Goal: Task Accomplishment & Management: Manage account settings

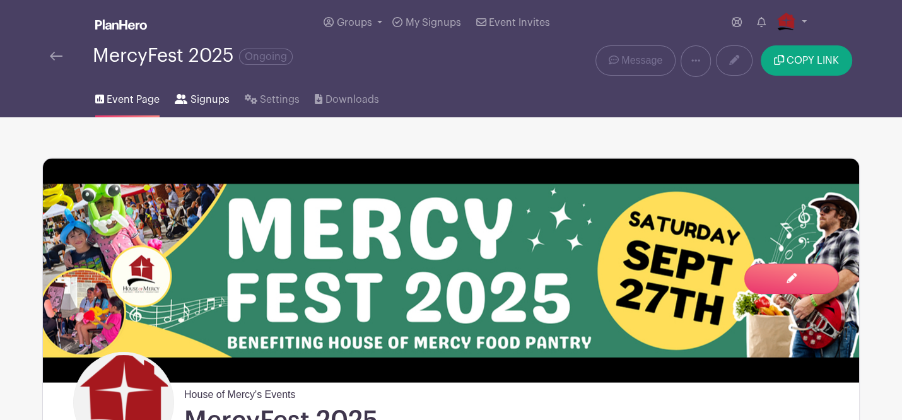
click at [191, 102] on span "Signups" at bounding box center [210, 99] width 39 height 15
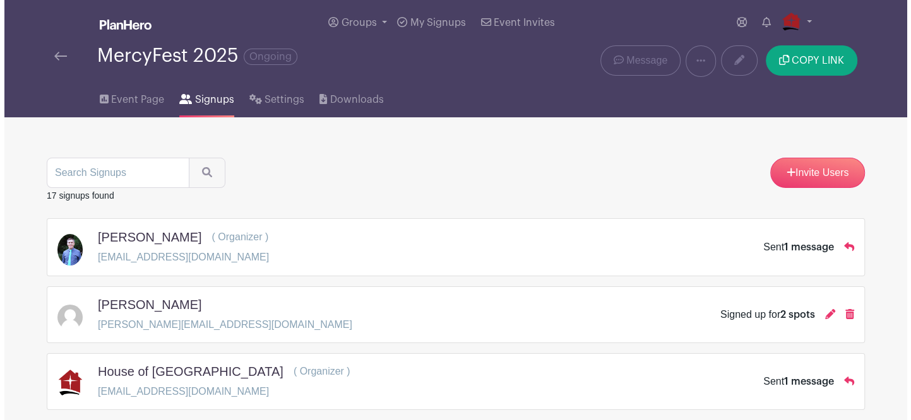
scroll to position [779, 0]
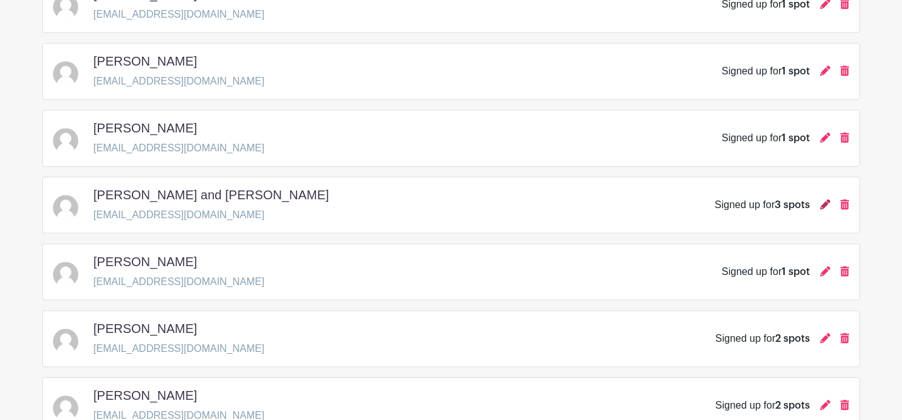
click at [719, 199] on icon at bounding box center [825, 204] width 10 height 10
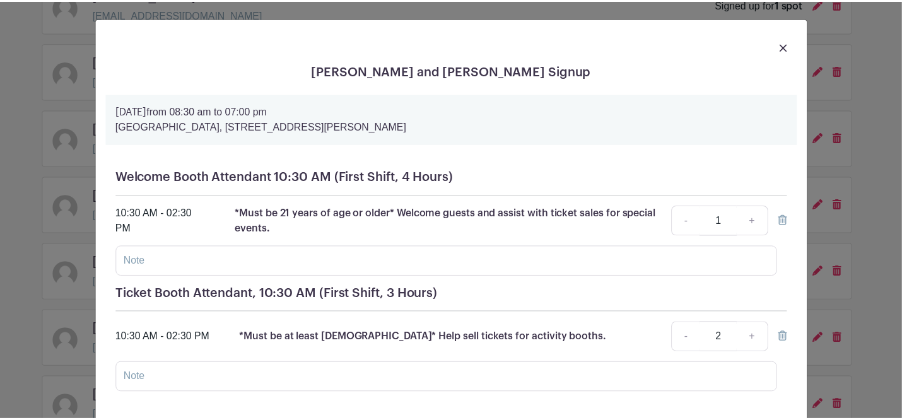
scroll to position [0, 0]
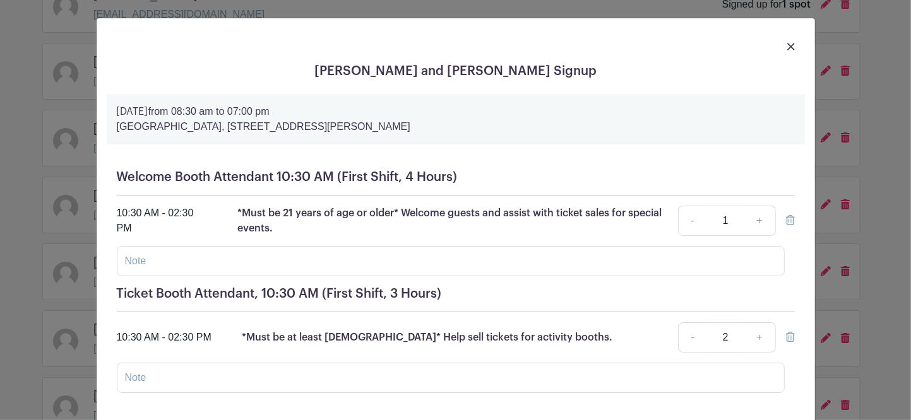
click at [719, 48] on img at bounding box center [791, 47] width 8 height 8
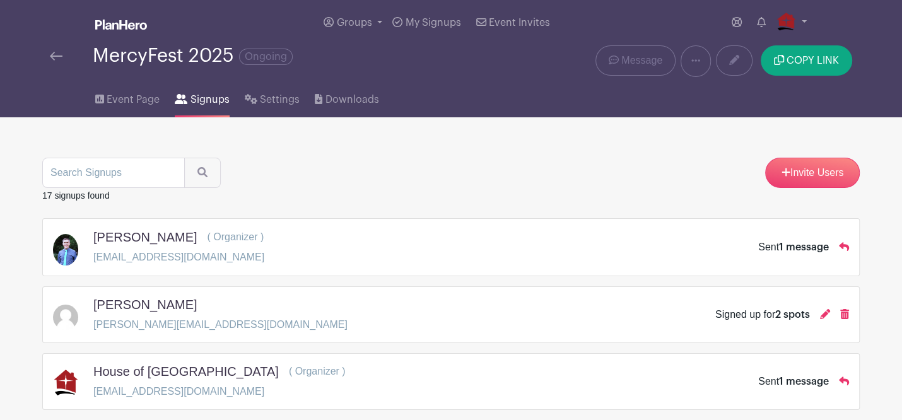
click at [456, 83] on div "Event Page Signups Settings Downloads" at bounding box center [451, 97] width 833 height 40
click at [51, 54] on img at bounding box center [56, 56] width 13 height 9
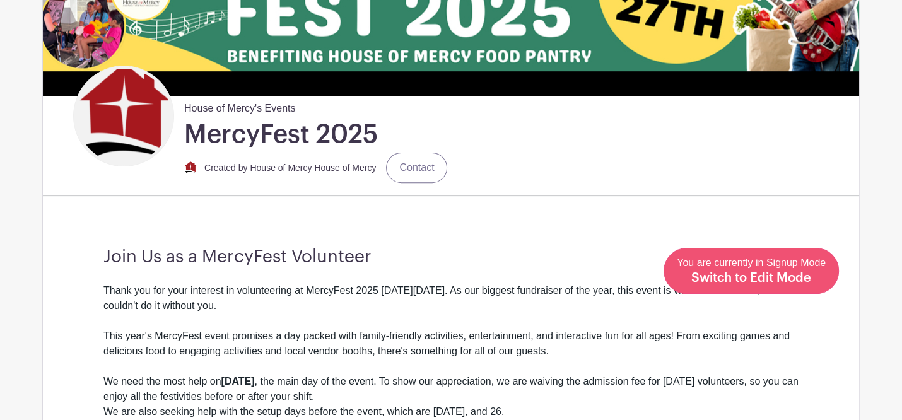
scroll to position [688, 0]
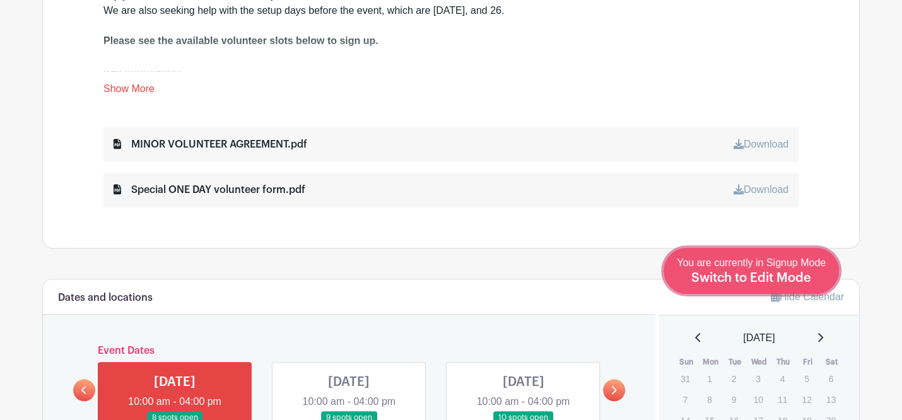
click at [719, 273] on span "Switch to Edit Mode" at bounding box center [752, 278] width 120 height 13
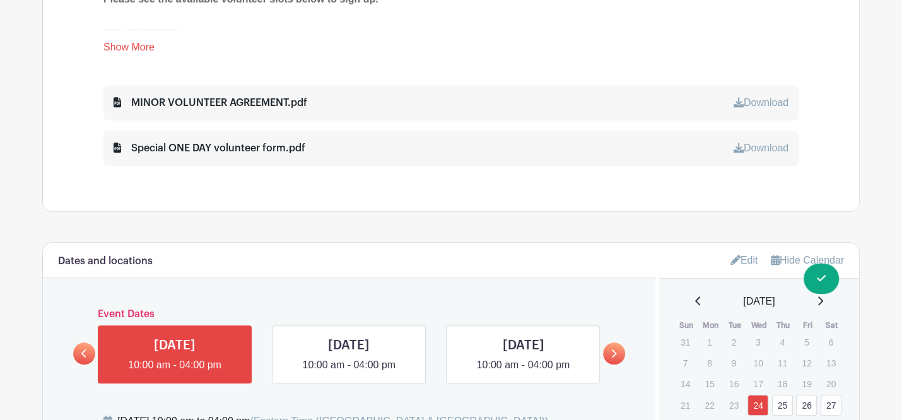
scroll to position [803, 0]
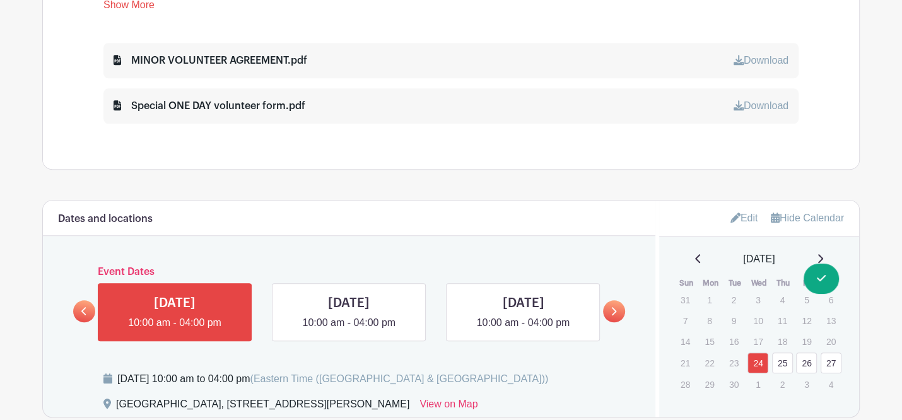
click at [611, 308] on icon at bounding box center [614, 311] width 6 height 9
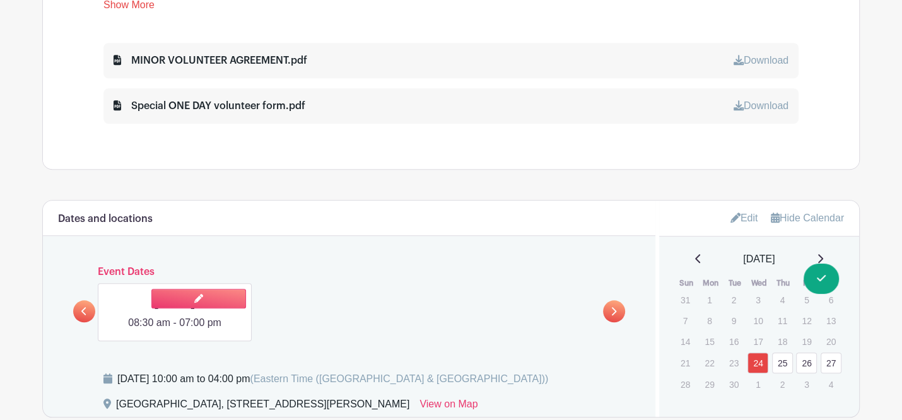
click at [175, 317] on link at bounding box center [175, 331] width 0 height 0
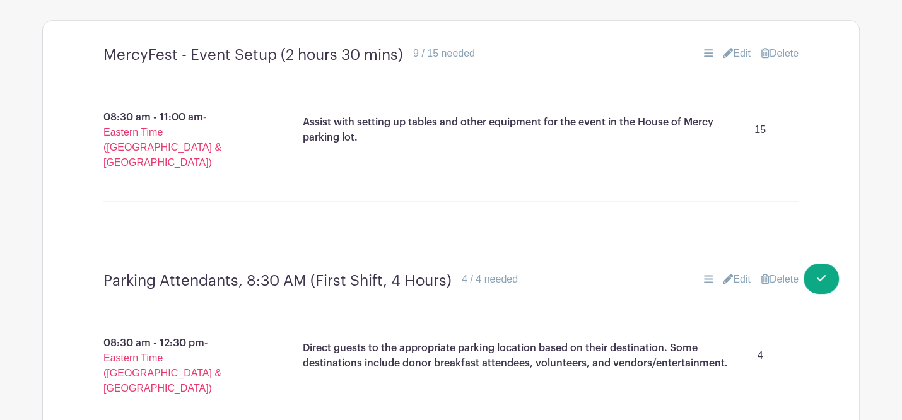
scroll to position [1261, 0]
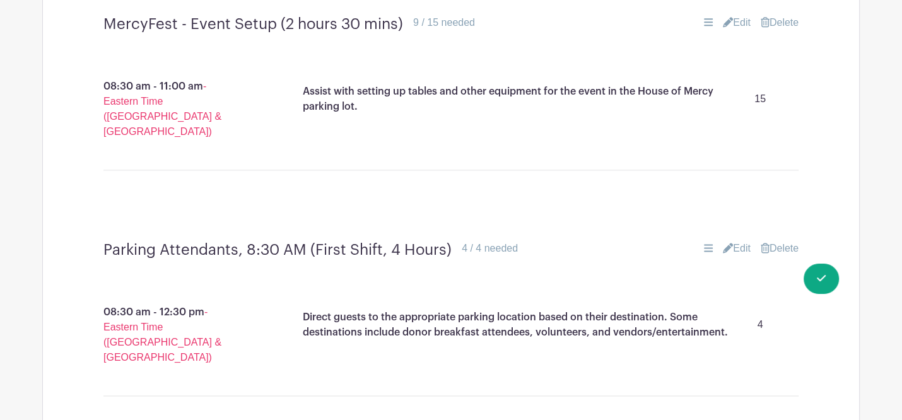
click at [611, 317] on div "Direct guests to the appropriate parking location based on their destination. S…" at bounding box center [545, 340] width 567 height 81
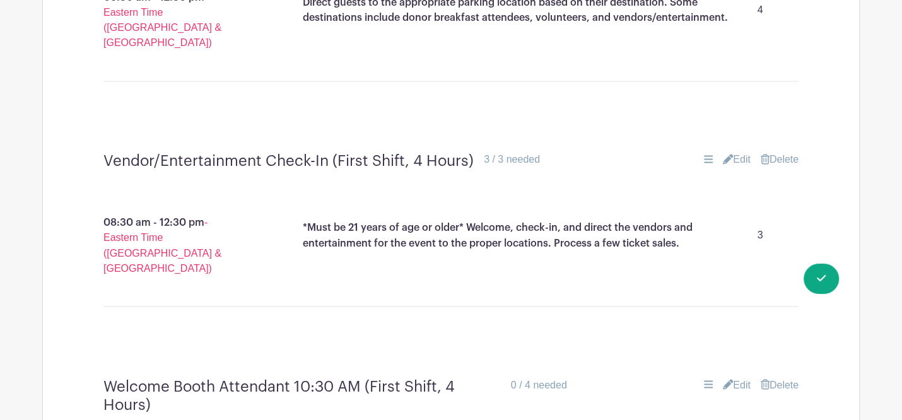
scroll to position [2144, 0]
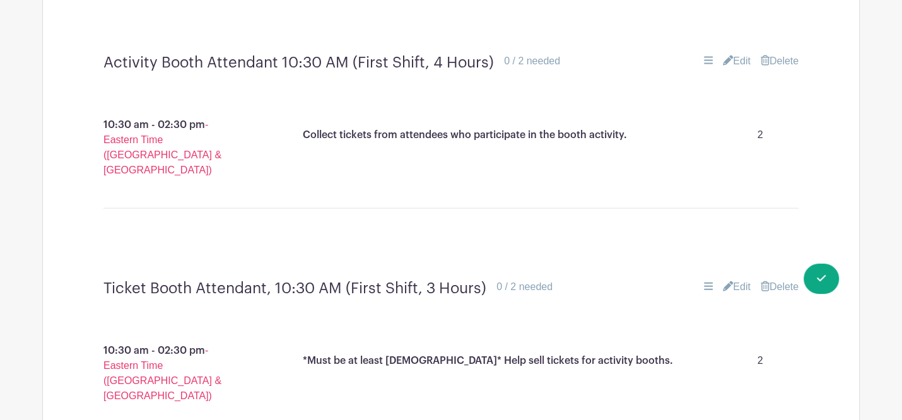
click at [719, 280] on link "Edit" at bounding box center [737, 287] width 28 height 15
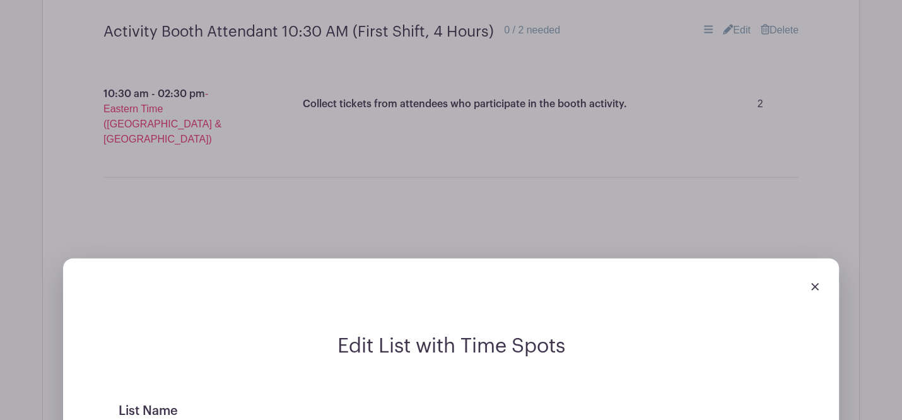
scroll to position [2202, 0]
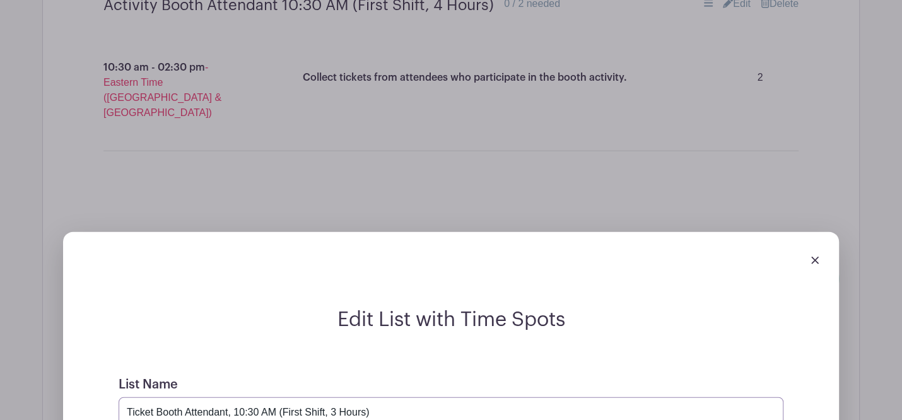
click at [334, 317] on input "Ticket Booth Attendant, 10:30 AM (First Shift, 3 Hours)" at bounding box center [451, 413] width 665 height 30
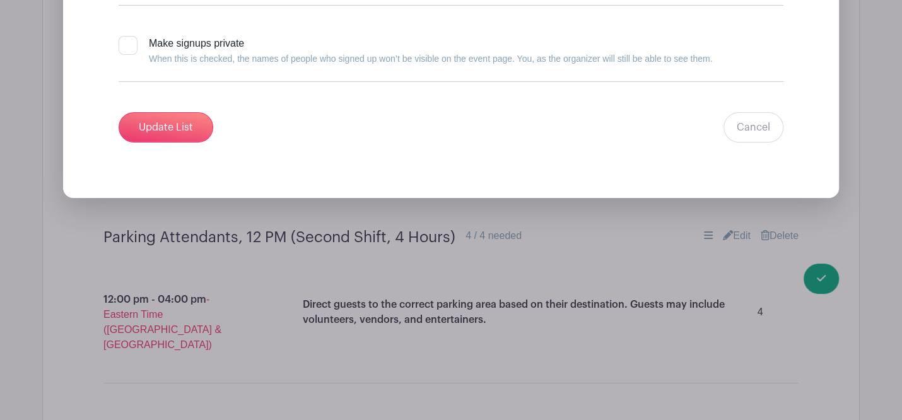
scroll to position [3177, 0]
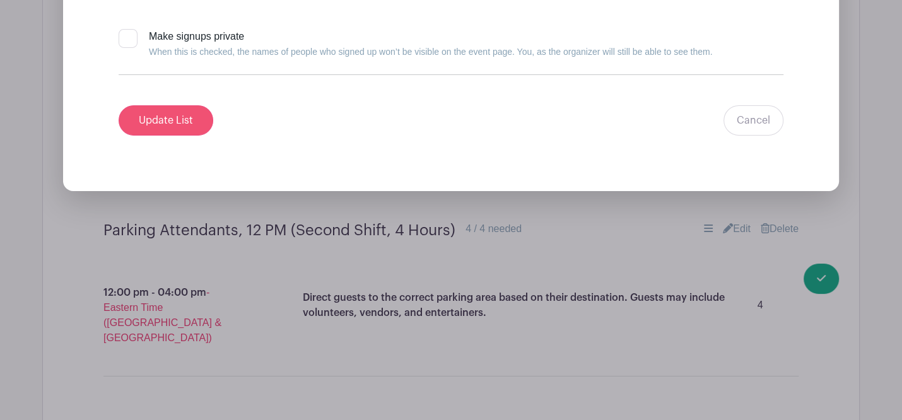
type input "Ticket Booth Attendant, 10:30 AM (First Shift, 4 Hours)"
click at [170, 105] on input "Update List" at bounding box center [166, 120] width 95 height 30
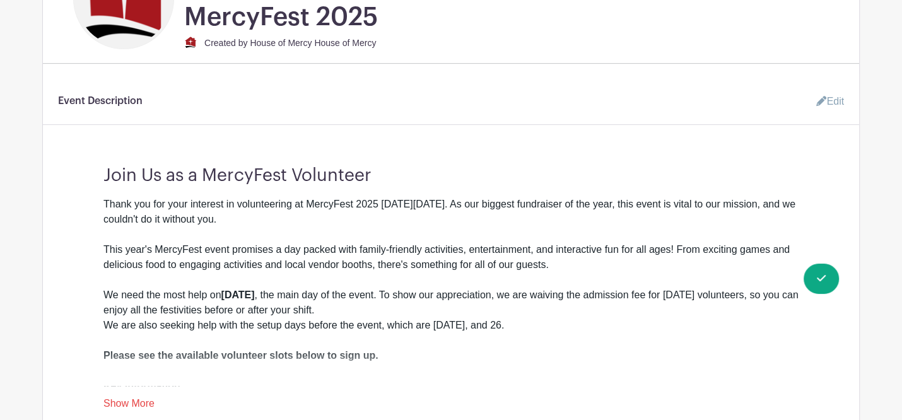
scroll to position [366, 0]
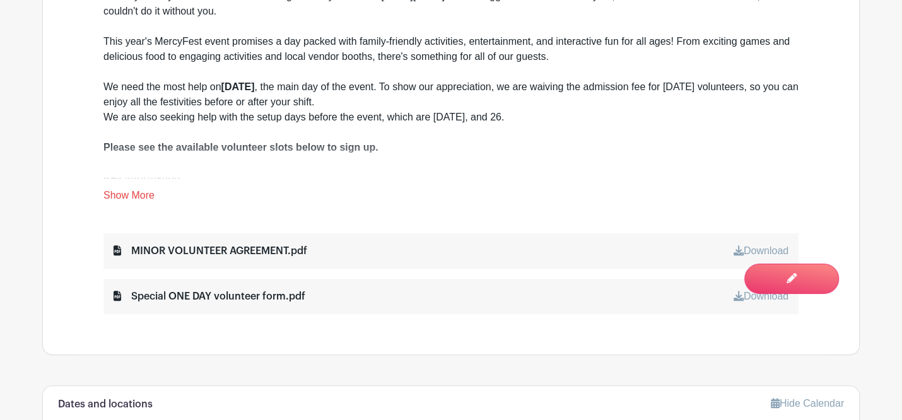
scroll to position [688, 0]
